Goal: Find specific fact: Find specific fact

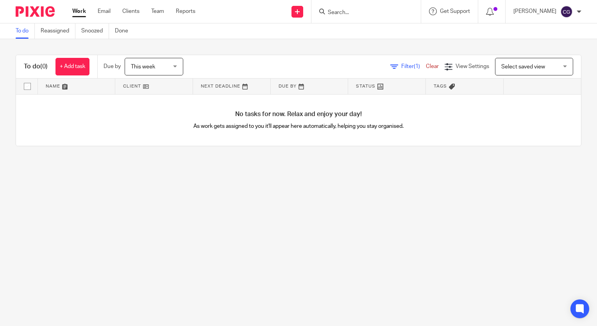
click at [362, 16] on input "Search" at bounding box center [362, 12] width 70 height 7
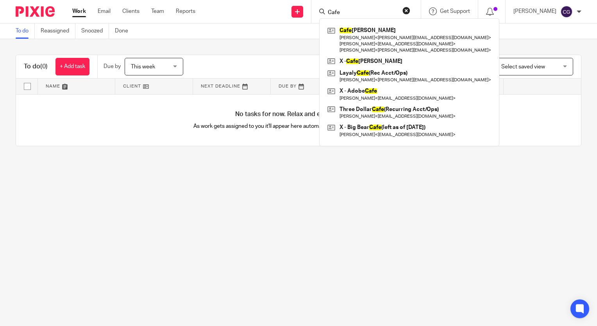
type input "Cafe"
click at [375, 33] on link at bounding box center [409, 40] width 168 height 31
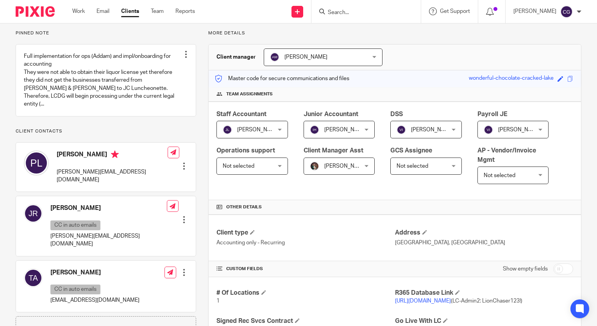
scroll to position [117, 0]
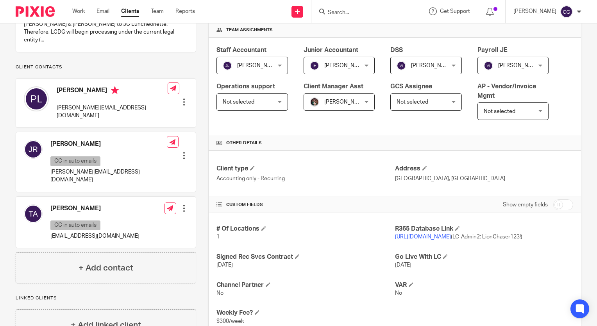
click at [443, 235] on link "https://cat1.restaurant365.com/" at bounding box center [423, 236] width 56 height 5
drag, startPoint x: 472, startPoint y: 236, endPoint x: 498, endPoint y: 238, distance: 26.3
click at [498, 238] on span "https://cat1.restaurant365.com/ (LC-Admin2: LionChaser123!)" at bounding box center [458, 236] width 127 height 5
copy span "LC-Admin2"
drag, startPoint x: 502, startPoint y: 235, endPoint x: 540, endPoint y: 238, distance: 38.4
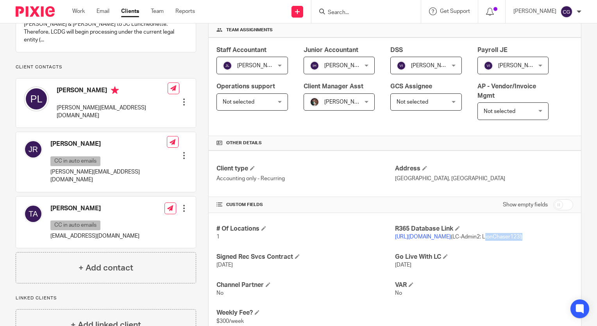
click at [522, 238] on span "https://cat1.restaurant365.com/ (LC-Admin2: LionChaser123!)" at bounding box center [458, 236] width 127 height 5
copy span "LionChaser123!"
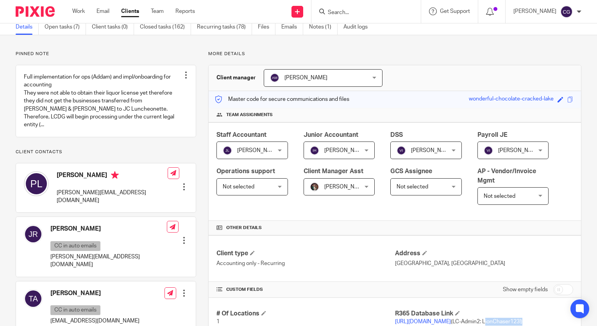
scroll to position [0, 0]
